Goal: Browse casually

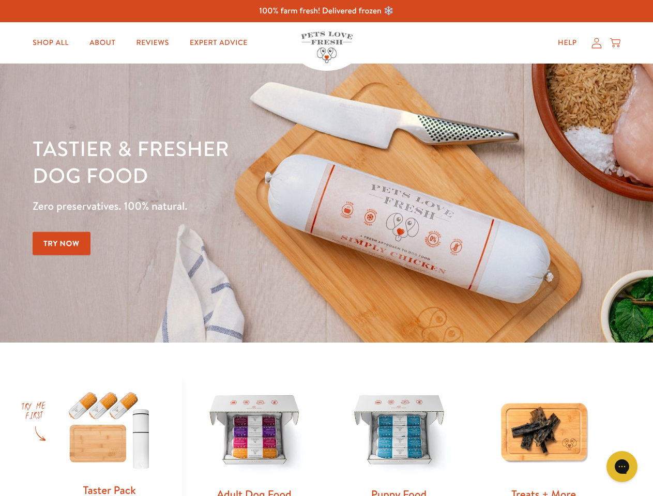
click at [326, 248] on div "Tastier & fresher dog food Zero preservatives. 100% natural. Try Now" at bounding box center [229, 203] width 392 height 137
click at [622, 467] on icon "Gorgias live chat" at bounding box center [622, 467] width 10 height 10
